Goal: Information Seeking & Learning: Compare options

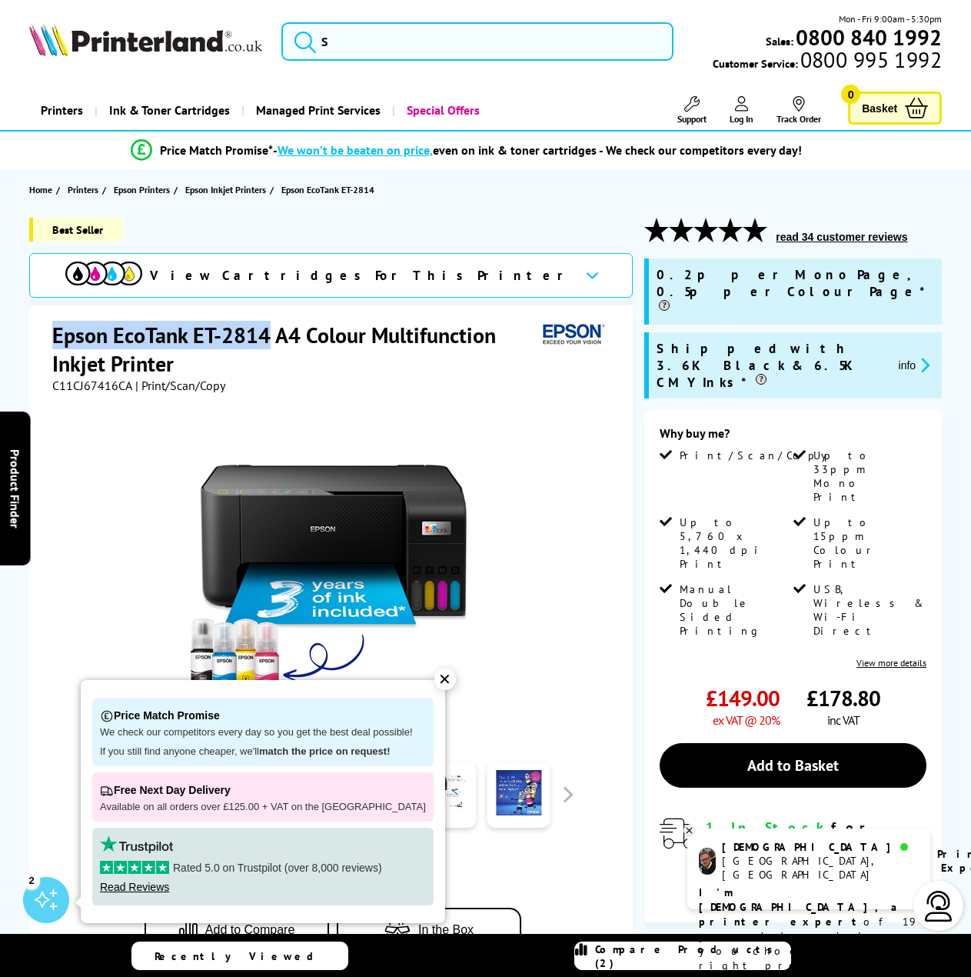
drag, startPoint x: 268, startPoint y: 334, endPoint x: 55, endPoint y: 336, distance: 213.0
click at [55, 336] on h1 "Epson EcoTank ET-2814 A4 Colour Multifunction Inkjet Printer" at bounding box center [294, 349] width 484 height 57
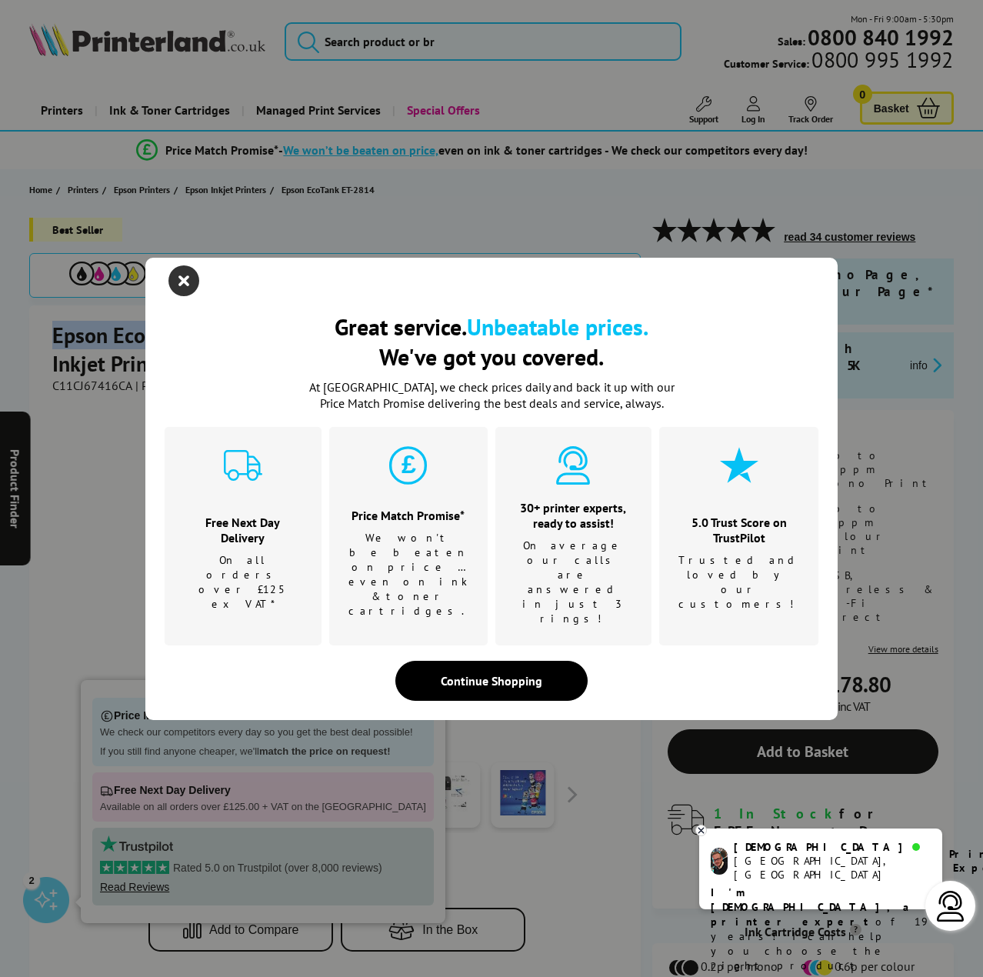
click at [184, 296] on icon "close modal" at bounding box center [183, 280] width 31 height 31
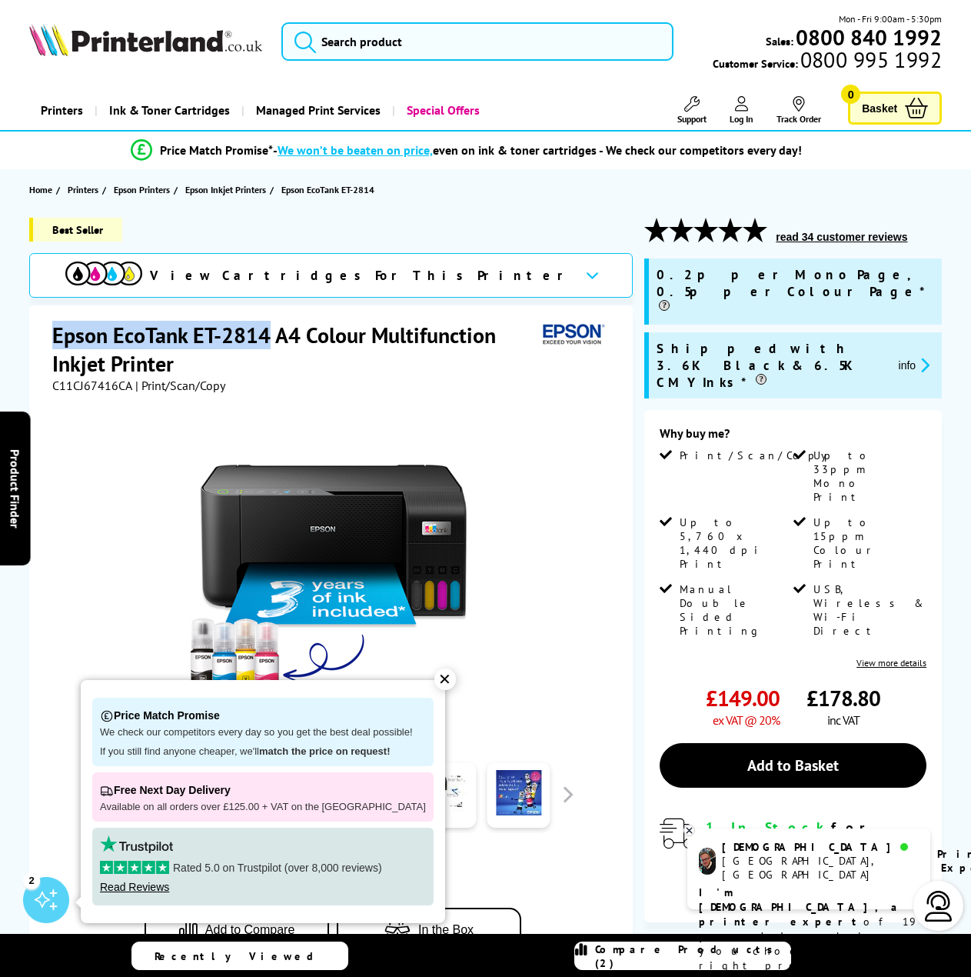
copy h1 "Epson EcoTank ET-2814"
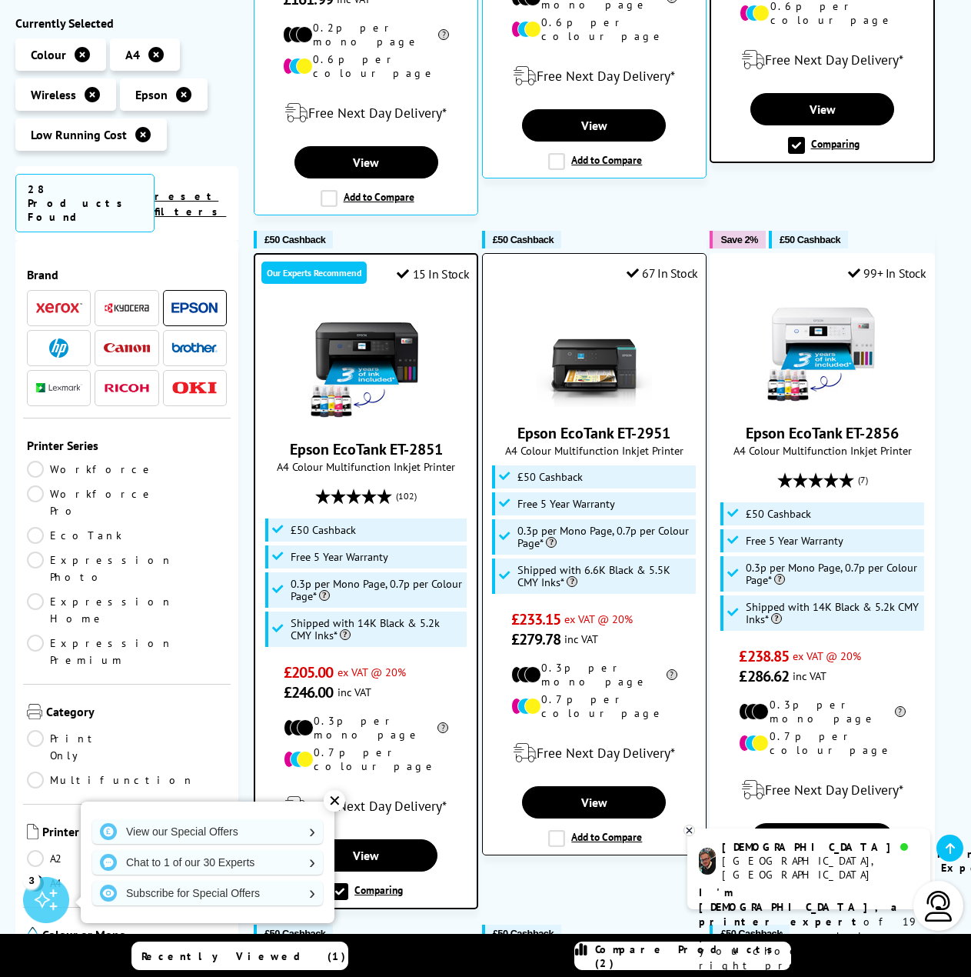
scroll to position [846, 0]
